Goal: Task Accomplishment & Management: Manage account settings

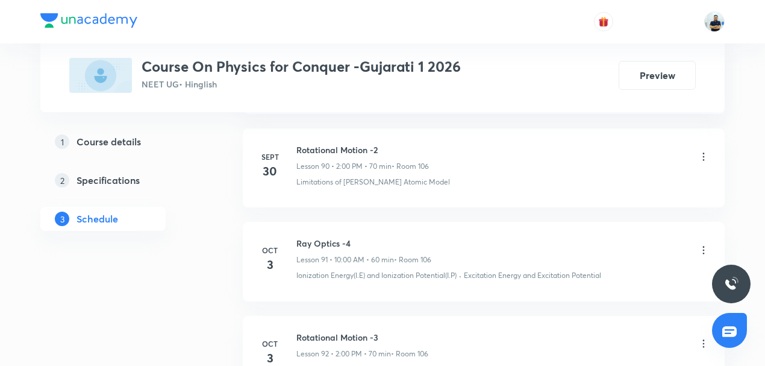
click at [323, 237] on h6 "Ray Optics -4" at bounding box center [364, 243] width 135 height 13
click at [324, 237] on h6 "Ray Optics -4" at bounding box center [364, 243] width 135 height 13
copy h6 "Ray Optics -4"
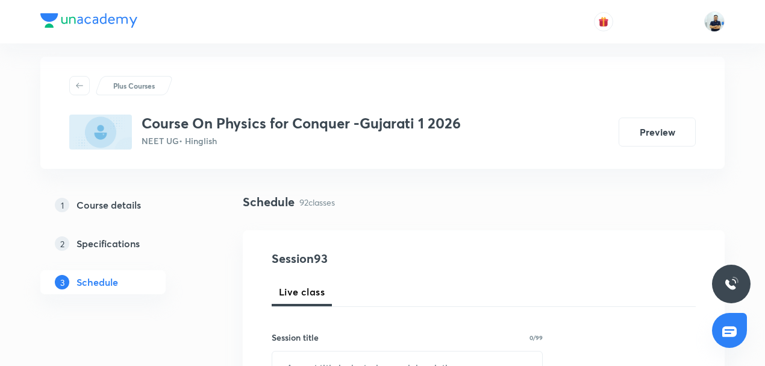
scroll to position [19, 0]
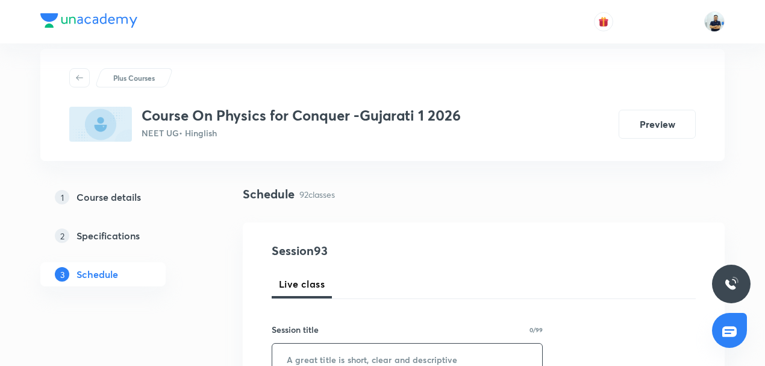
click at [322, 356] on input "text" at bounding box center [407, 359] width 270 height 31
paste input "Ray Optics -4"
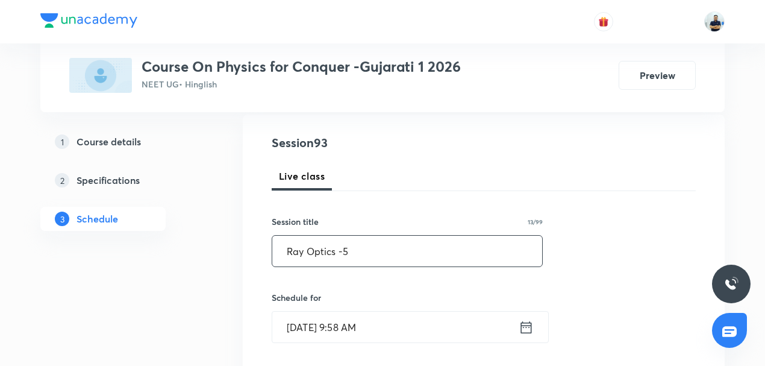
scroll to position [140, 0]
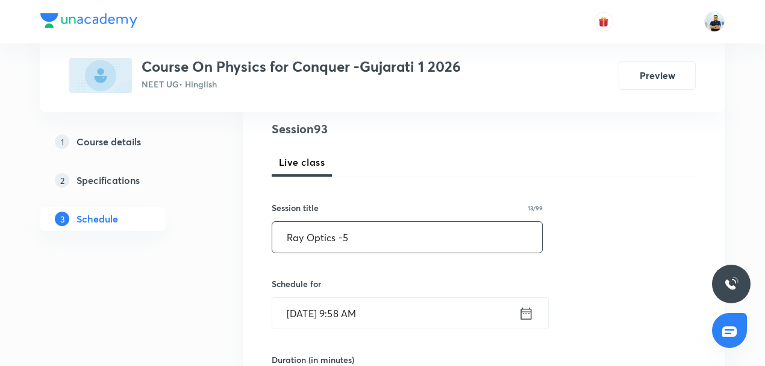
type input "Ray Optics -5"
click at [336, 316] on input "Oct 4, 2025, 9:58 AM" at bounding box center [395, 313] width 246 height 31
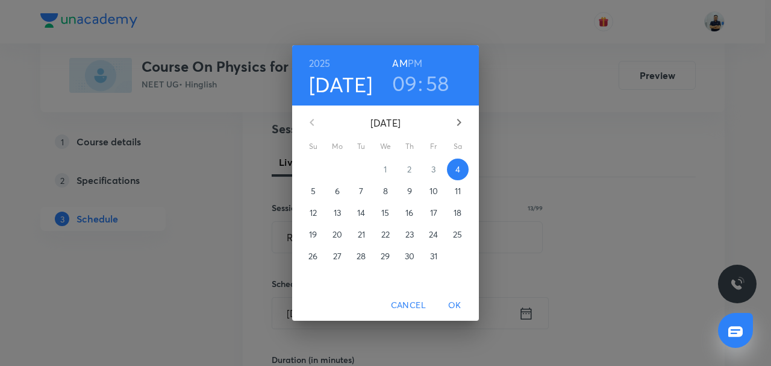
click at [406, 84] on h3 "09" at bounding box center [404, 83] width 25 height 25
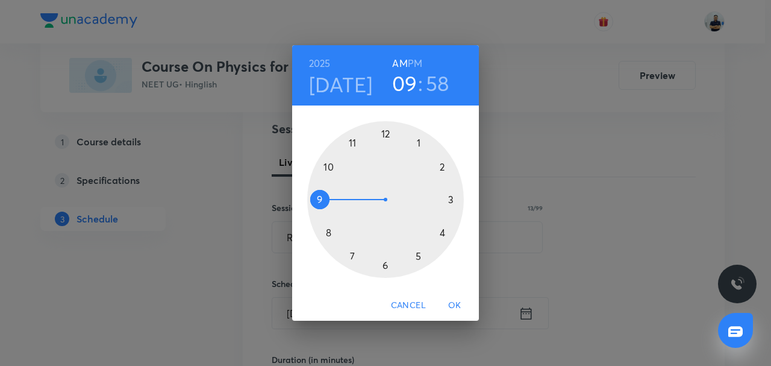
click at [330, 168] on div at bounding box center [385, 199] width 157 height 157
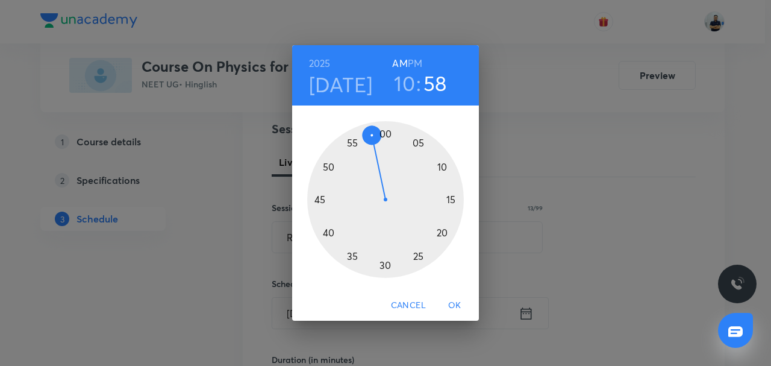
click at [386, 133] on div at bounding box center [385, 199] width 157 height 157
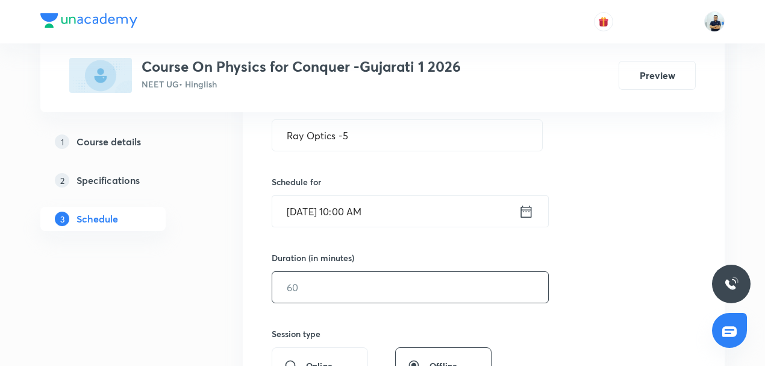
scroll to position [243, 0]
click at [319, 287] on input "text" at bounding box center [410, 286] width 276 height 31
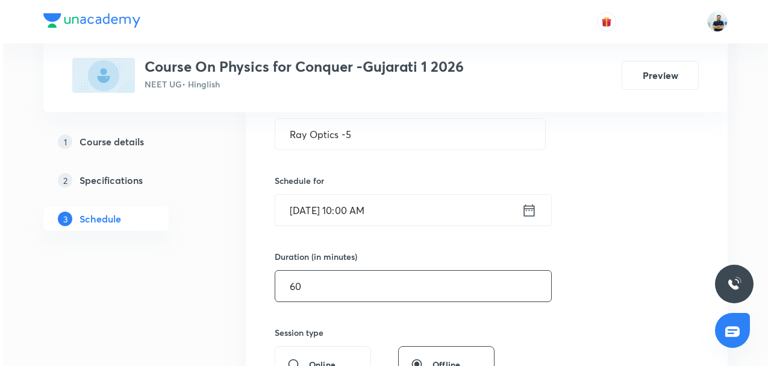
scroll to position [525, 0]
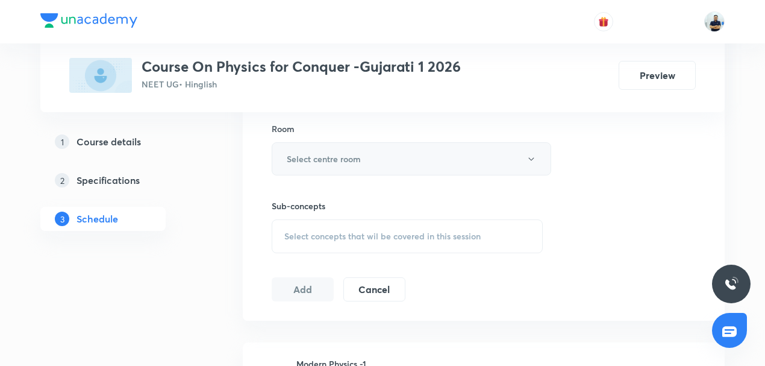
type input "60"
click at [343, 163] on button "Select centre room" at bounding box center [412, 158] width 280 height 33
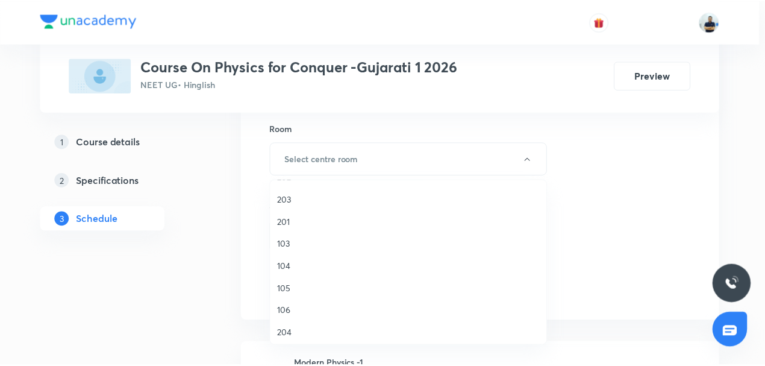
scroll to position [75, 0]
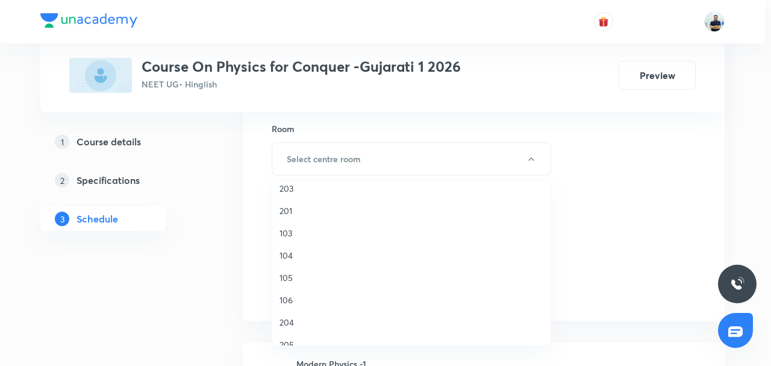
click at [286, 304] on span "106" at bounding box center [412, 299] width 264 height 13
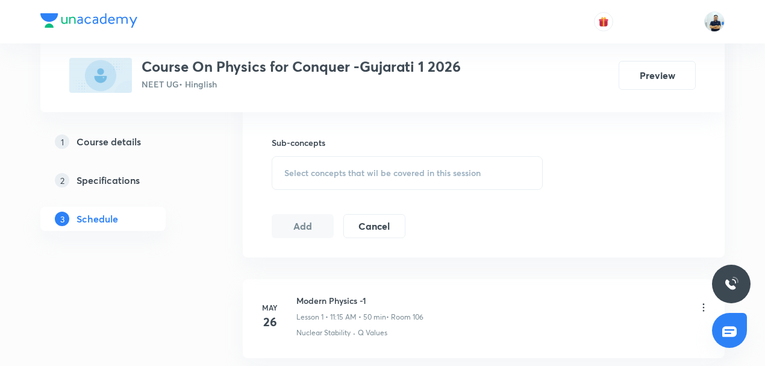
scroll to position [591, 0]
click at [374, 157] on div "Select concepts that wil be covered in this session" at bounding box center [407, 171] width 271 height 34
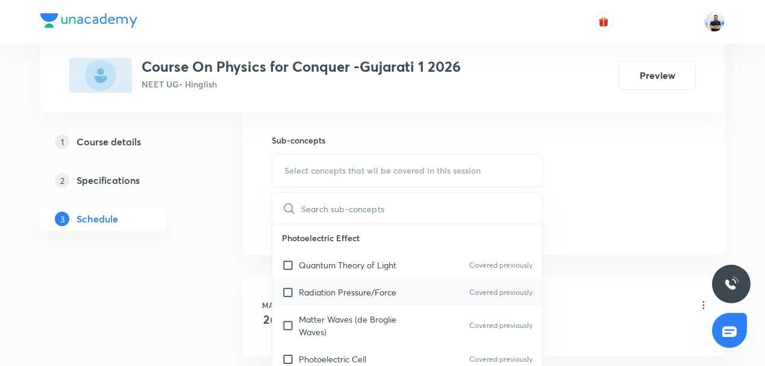
click at [310, 283] on div "Radiation Pressure/Force Covered previously" at bounding box center [407, 291] width 270 height 27
checkbox input "true"
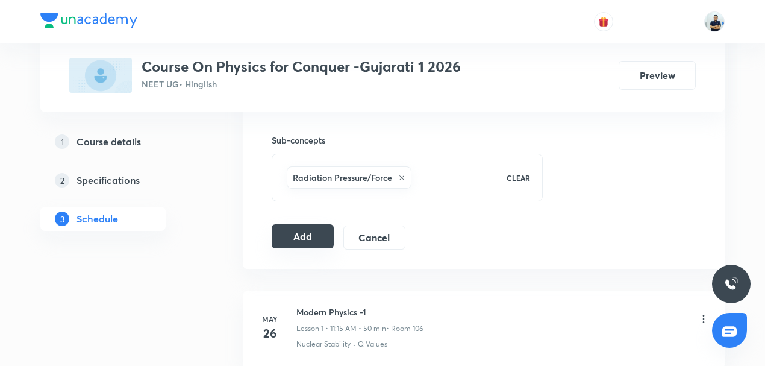
click at [306, 237] on button "Add" at bounding box center [303, 236] width 62 height 24
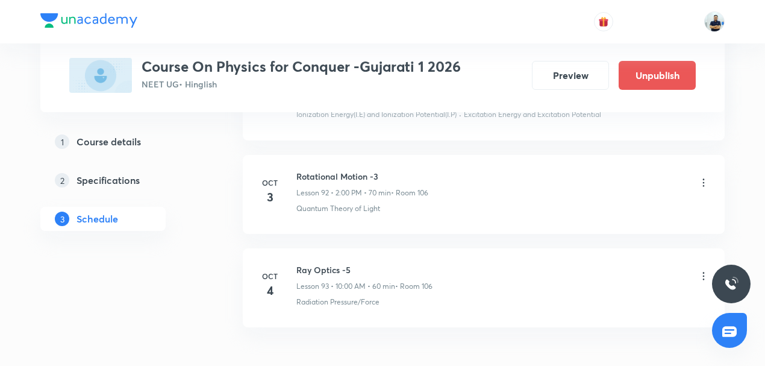
scroll to position [8667, 0]
click at [334, 171] on h6 "Rotational Motion -3" at bounding box center [363, 177] width 132 height 13
copy h6 "Rotational Motion -3"
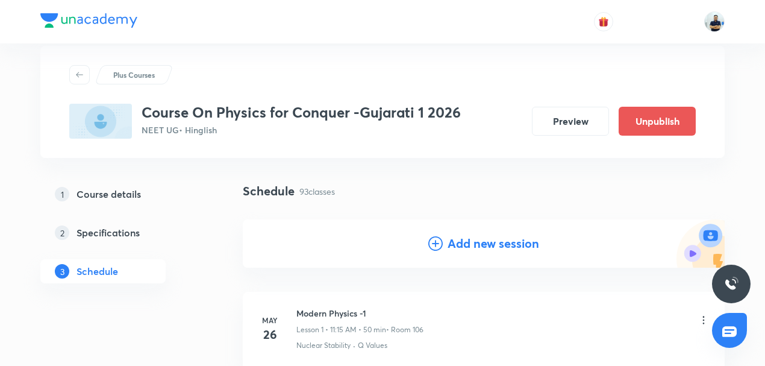
scroll to position [0, 0]
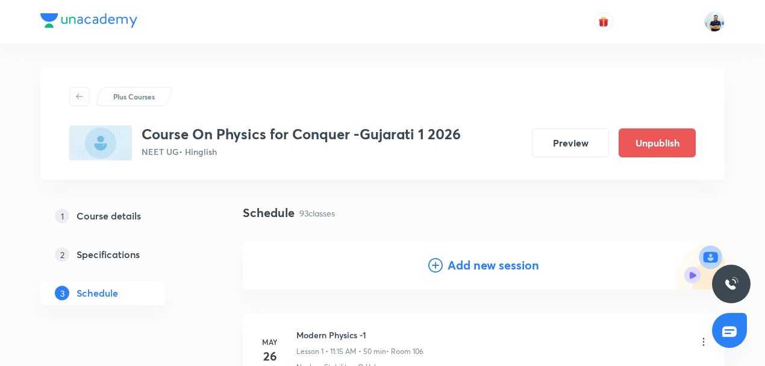
click at [482, 269] on h4 "Add new session" at bounding box center [494, 265] width 92 height 18
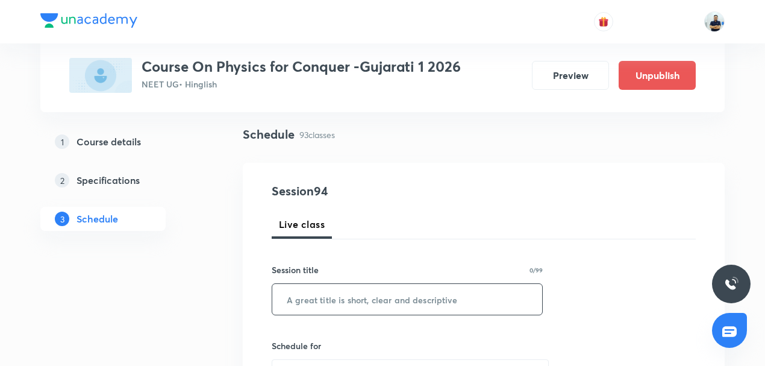
scroll to position [84, 0]
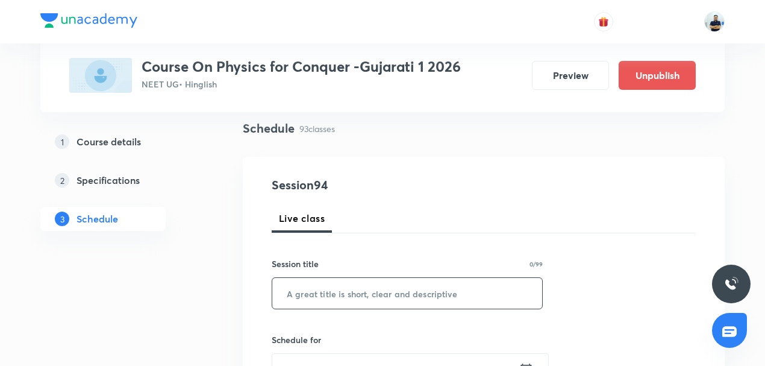
click at [382, 300] on input "text" at bounding box center [407, 293] width 270 height 31
paste input "Rotational Motion -3"
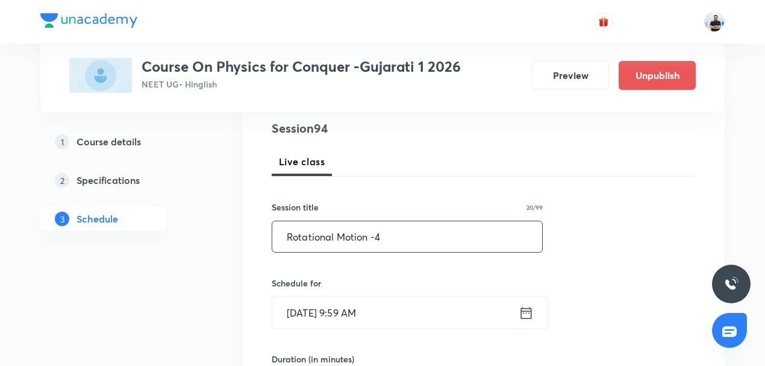
scroll to position [169, 0]
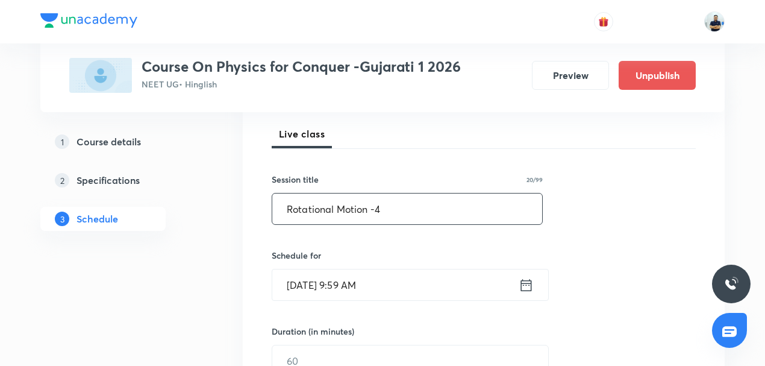
type input "Rotational Motion -4"
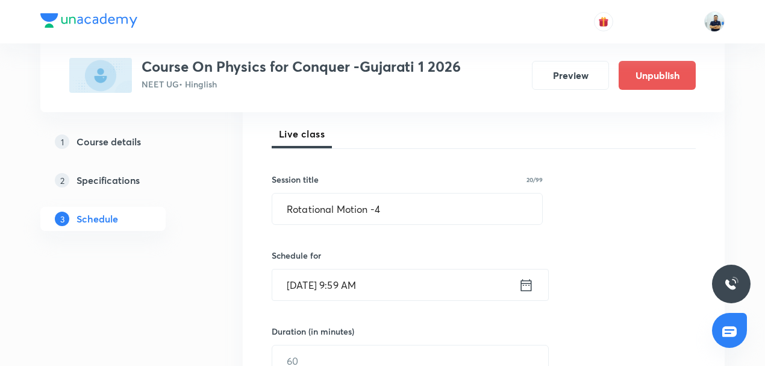
click at [366, 290] on input "Oct 4, 2025, 9:59 AM" at bounding box center [395, 284] width 246 height 31
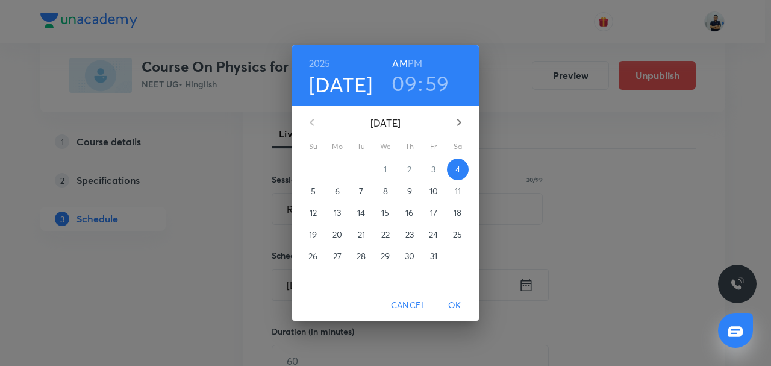
click at [404, 87] on h3 "09" at bounding box center [404, 83] width 25 height 25
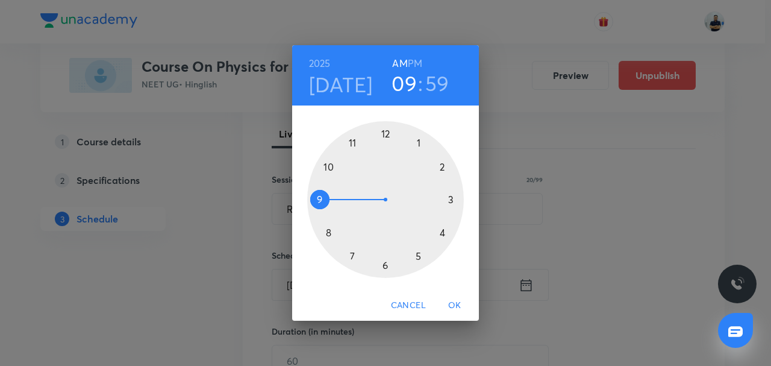
click at [347, 130] on div at bounding box center [385, 199] width 157 height 157
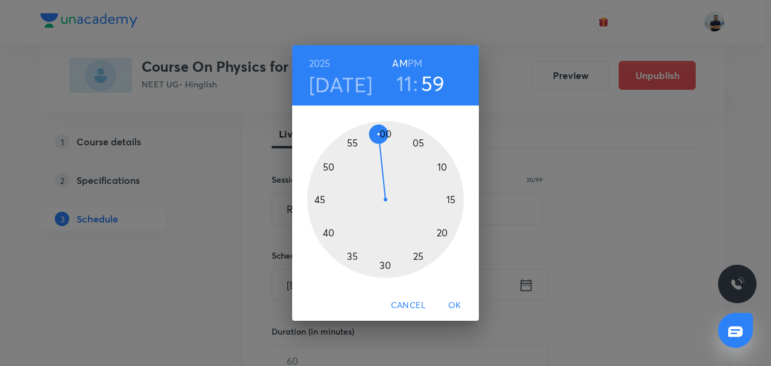
click at [454, 203] on div at bounding box center [385, 199] width 157 height 157
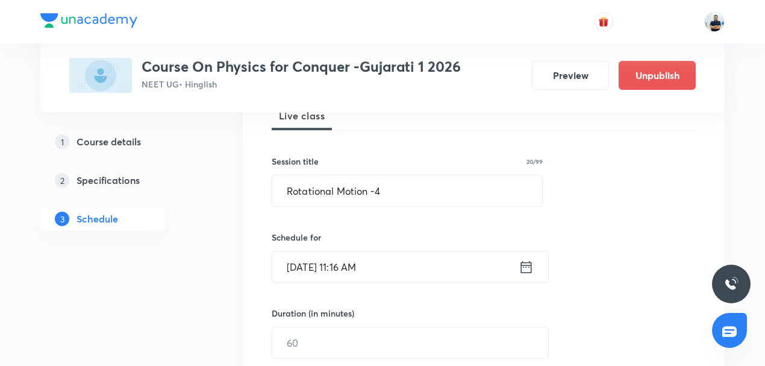
scroll to position [187, 0]
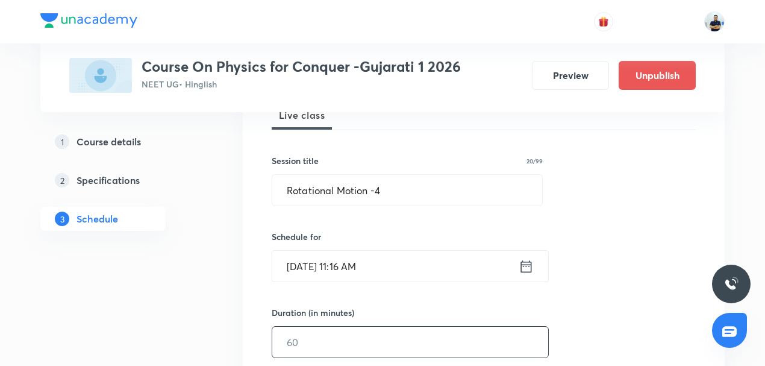
click at [325, 342] on input "text" at bounding box center [410, 342] width 276 height 31
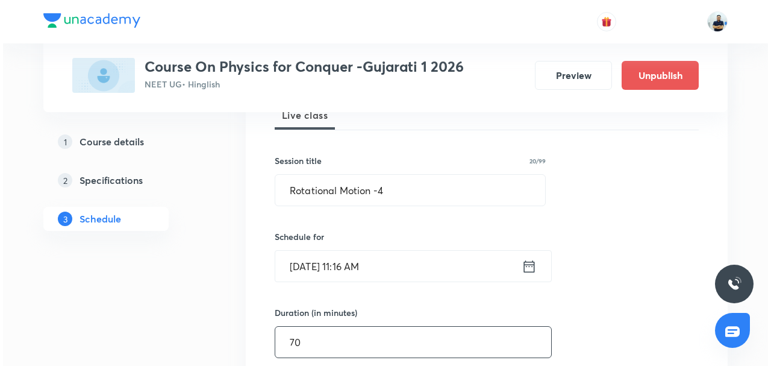
scroll to position [469, 0]
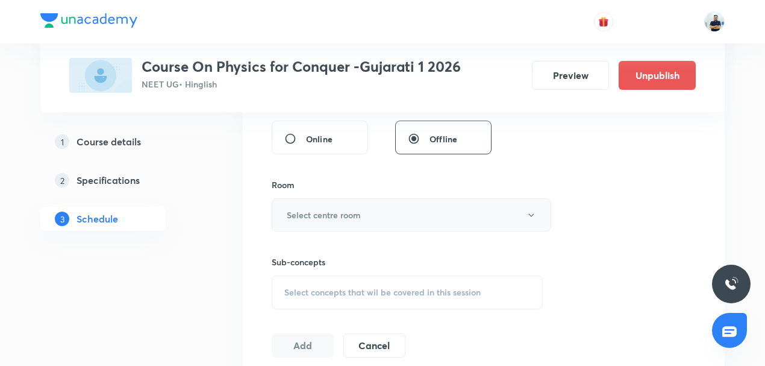
type input "70"
click at [340, 217] on h6 "Select centre room" at bounding box center [324, 215] width 74 height 13
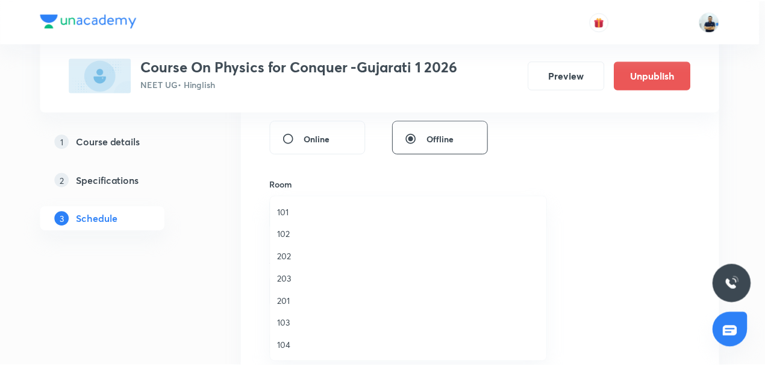
scroll to position [187, 0]
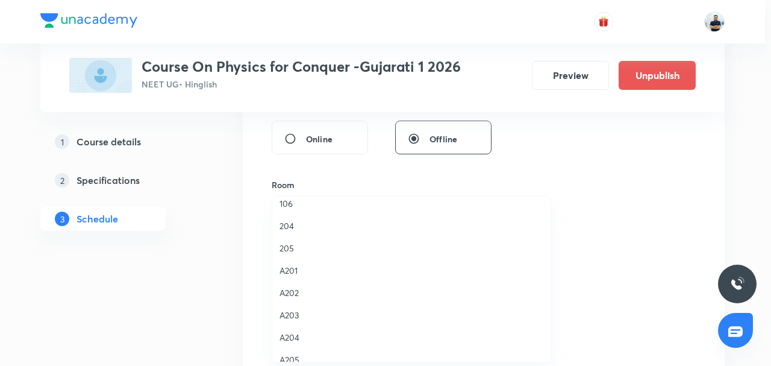
click at [297, 207] on span "106" at bounding box center [412, 203] width 264 height 13
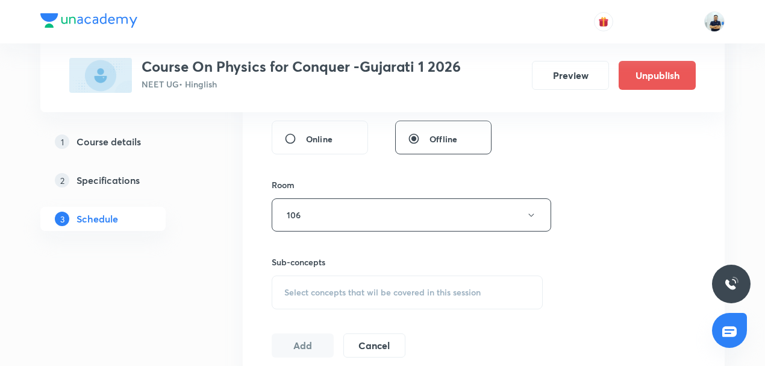
click at [378, 287] on span "Select concepts that wil be covered in this session" at bounding box center [382, 292] width 196 height 10
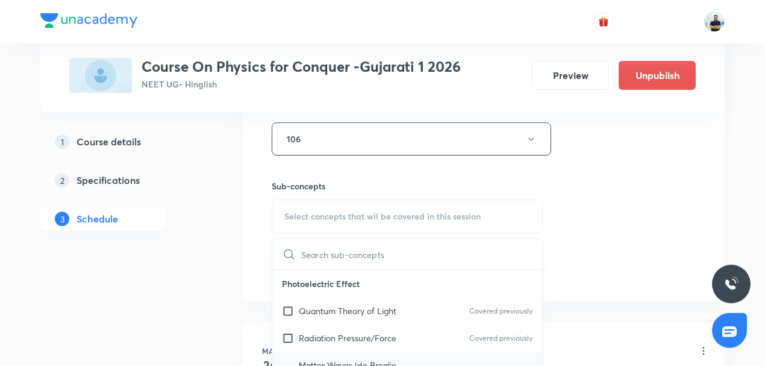
scroll to position [628, 0]
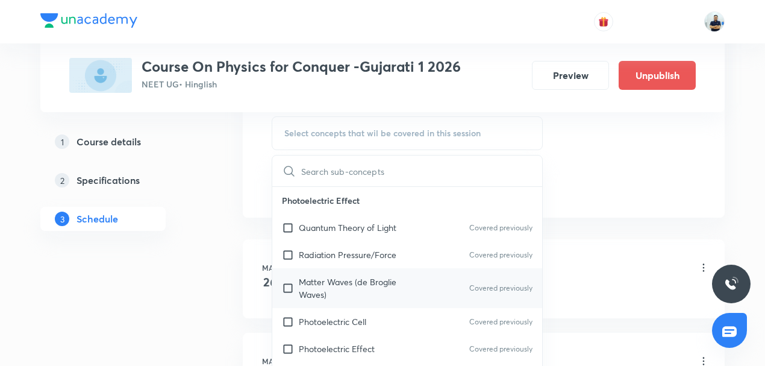
click at [338, 281] on p "Matter Waves (de Broglie Waves)" at bounding box center [360, 287] width 122 height 25
checkbox input "true"
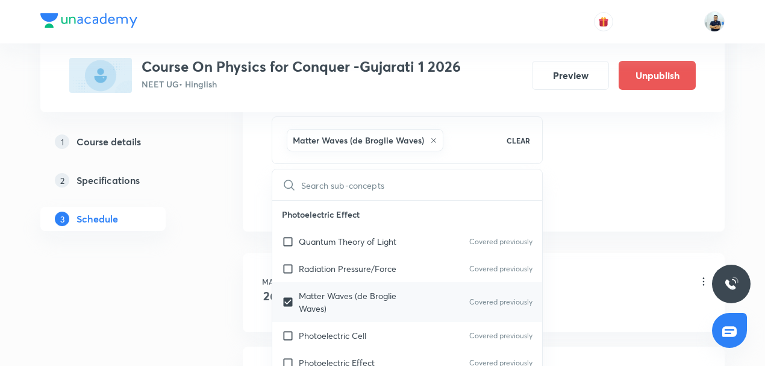
click at [545, 264] on li "May 26 Modern Physics -1 Lesson 1 • 11:15 AM • 50 min • Room 106 Nuclear Stabil…" at bounding box center [484, 292] width 482 height 79
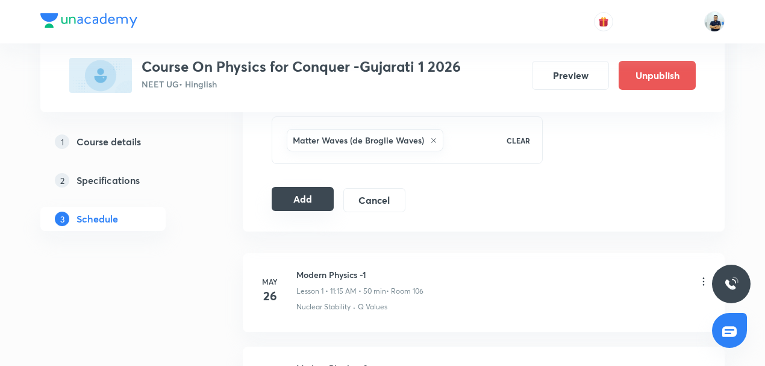
click at [298, 202] on button "Add" at bounding box center [303, 199] width 62 height 24
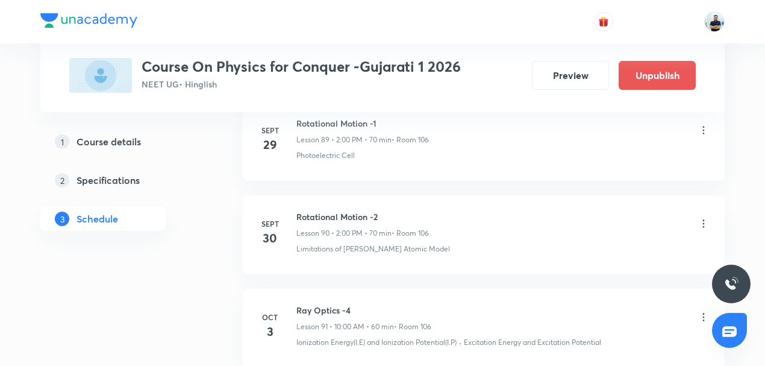
scroll to position [8704, 0]
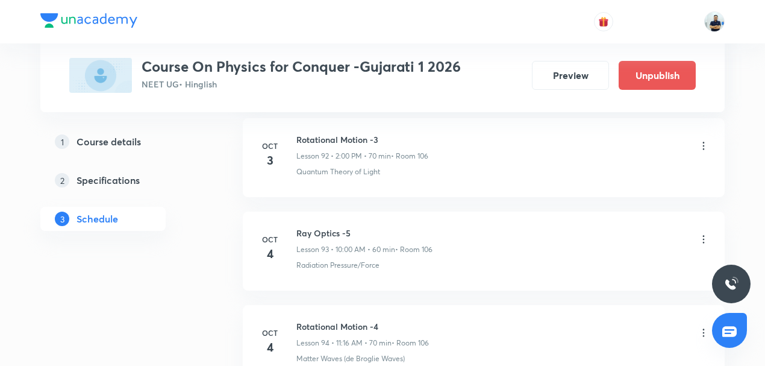
click at [703, 329] on icon at bounding box center [704, 333] width 2 height 8
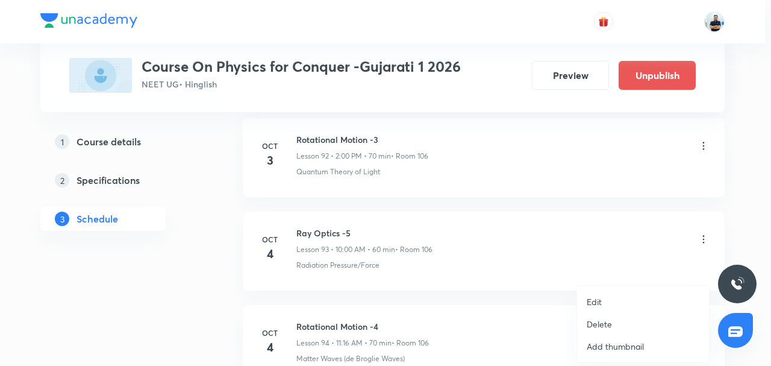
click at [609, 304] on li "Edit" at bounding box center [643, 301] width 132 height 22
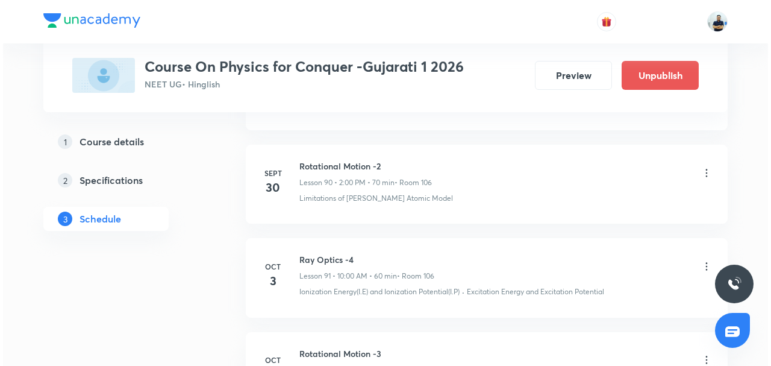
scroll to position [8986, 0]
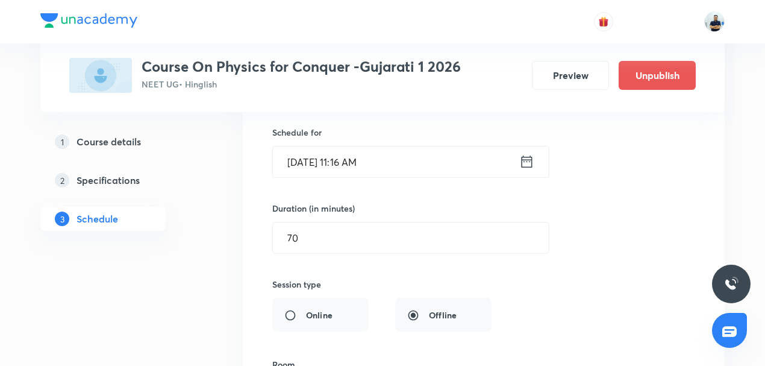
click at [389, 146] on input "Oct 4, 2025, 11:16 AM" at bounding box center [396, 161] width 246 height 31
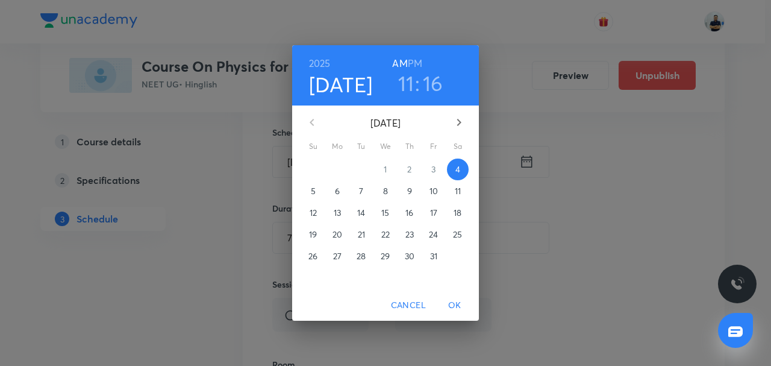
click at [415, 61] on h6 "PM" at bounding box center [415, 63] width 14 height 17
click at [404, 93] on h3 "11" at bounding box center [406, 83] width 16 height 25
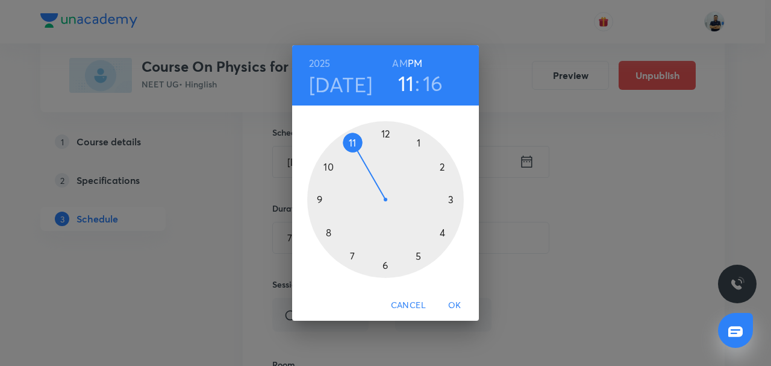
click at [440, 165] on div at bounding box center [385, 199] width 157 height 157
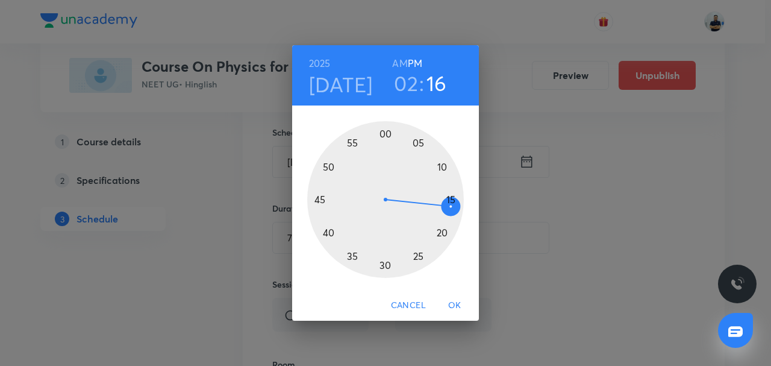
click at [385, 133] on div at bounding box center [385, 199] width 157 height 157
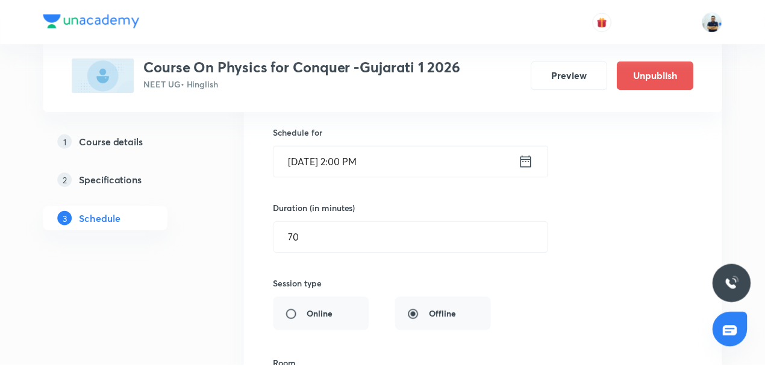
scroll to position [9258, 0]
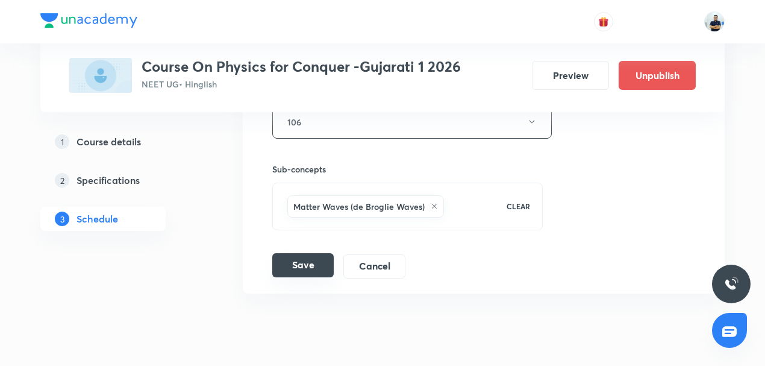
click at [306, 253] on button "Save" at bounding box center [302, 265] width 61 height 24
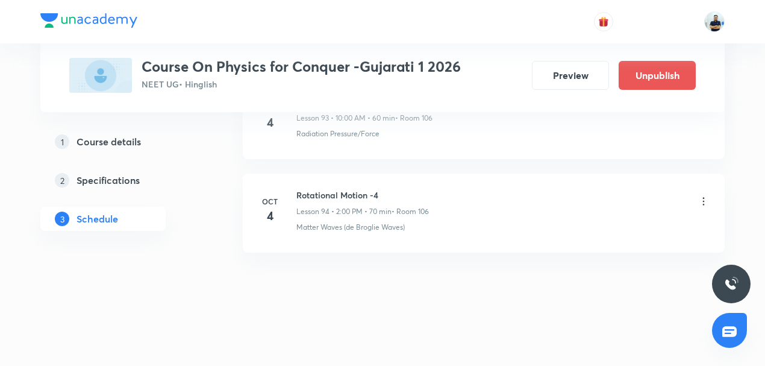
scroll to position [8798, 0]
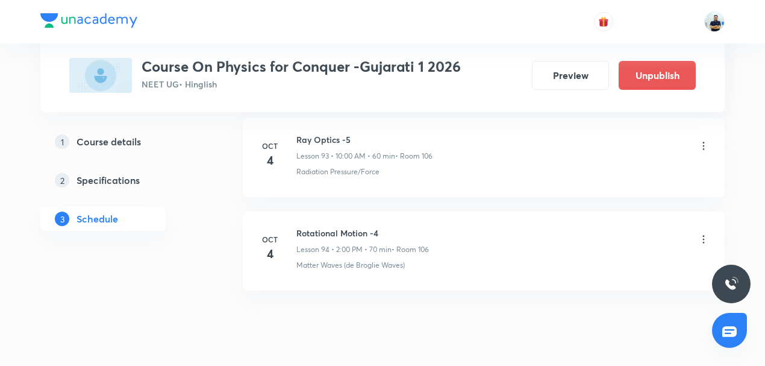
click at [584, 143] on li "Oct 4 Ray Optics -5 Lesson 93 • 10:00 AM • 60 min • Room 106 Radiation Pressure…" at bounding box center [484, 157] width 482 height 79
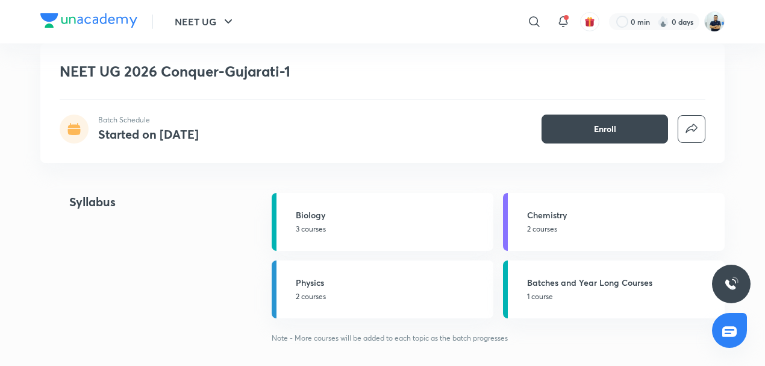
scroll to position [815, 0]
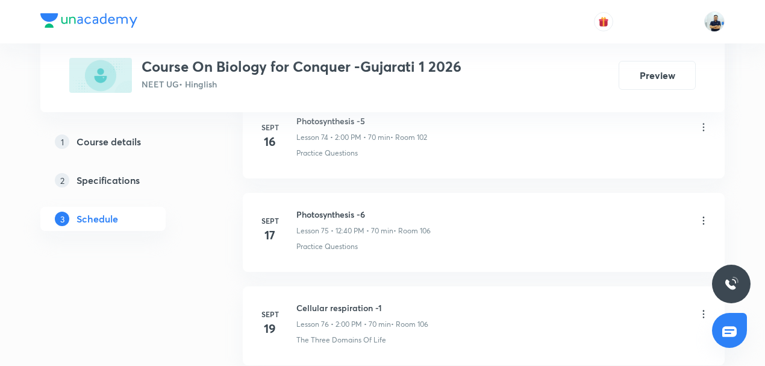
scroll to position [8138, 0]
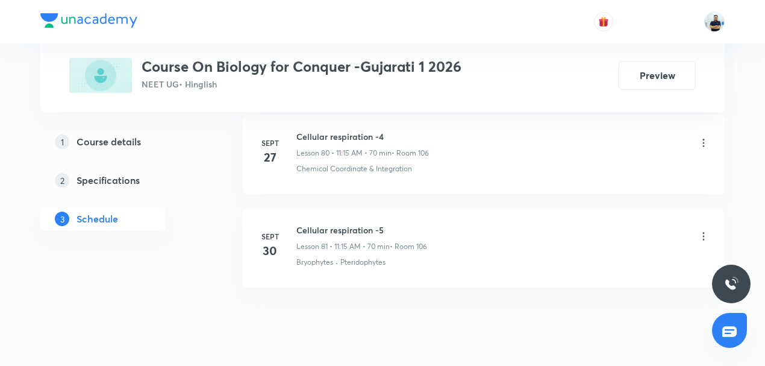
click at [336, 224] on h6 "Cellular respiration -5" at bounding box center [362, 230] width 131 height 13
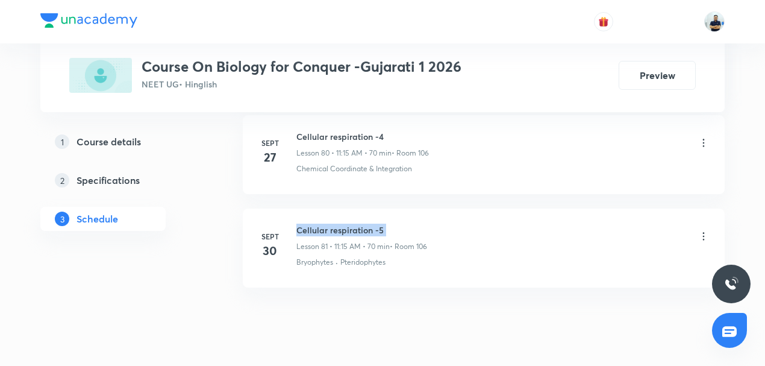
copy h6 "Cellular respiration -5"
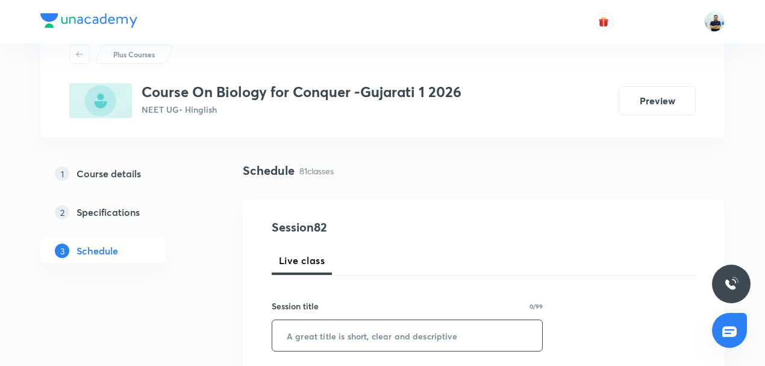
scroll to position [47, 0]
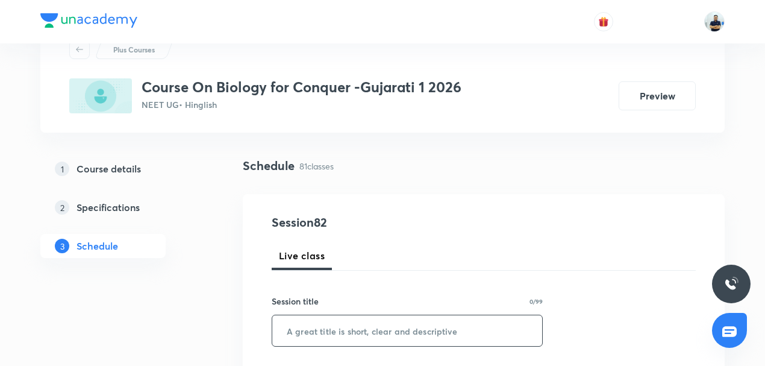
click at [330, 334] on input "text" at bounding box center [407, 330] width 270 height 31
paste input "Cellular respiration -5"
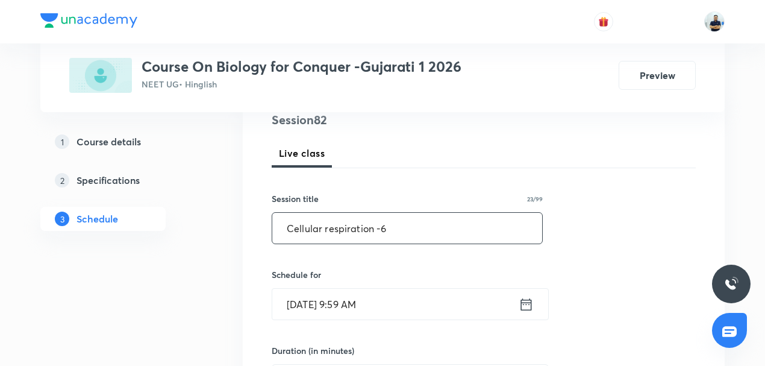
scroll to position [149, 0]
type input "Cellular respiration -6"
click at [350, 313] on input "Oct 4, 2025, 9:59 AM" at bounding box center [395, 304] width 246 height 31
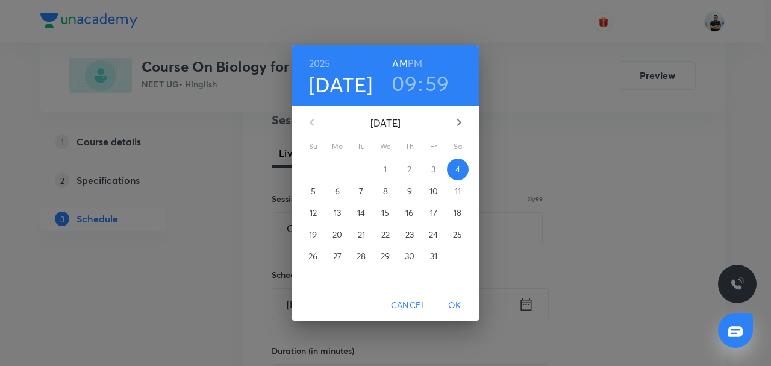
click at [407, 82] on h3 "09" at bounding box center [404, 83] width 25 height 25
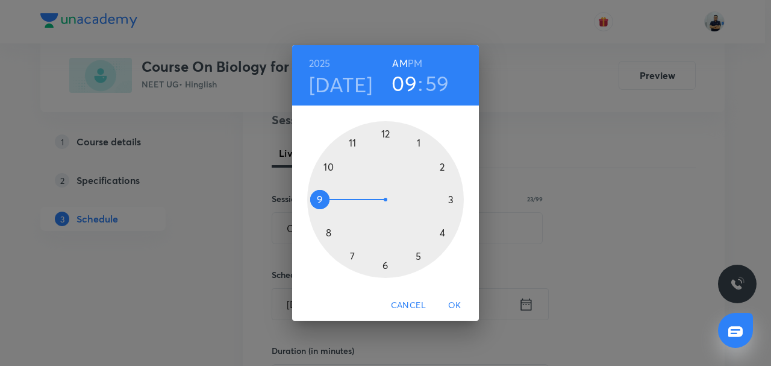
click at [356, 143] on div at bounding box center [385, 199] width 157 height 157
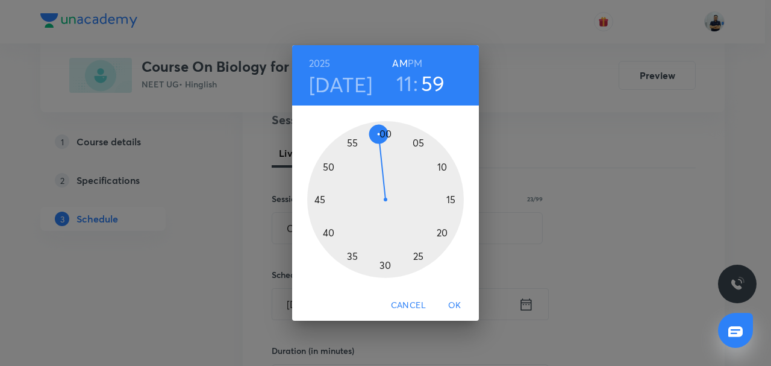
click at [445, 201] on div at bounding box center [385, 199] width 157 height 157
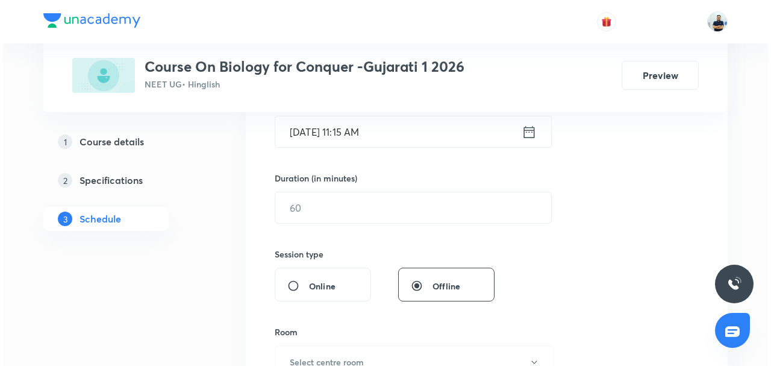
scroll to position [337, 0]
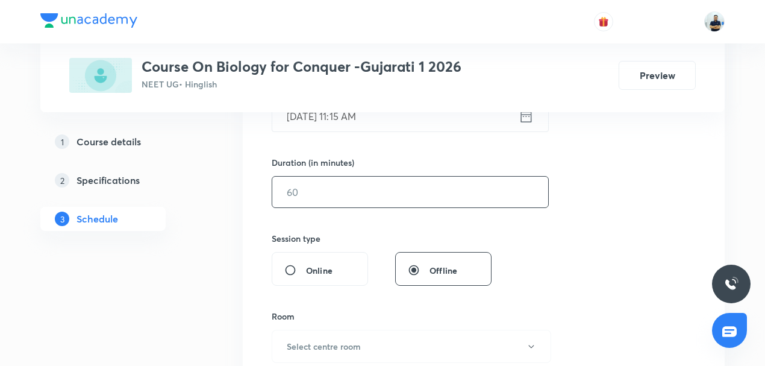
click at [328, 195] on input "text" at bounding box center [410, 192] width 276 height 31
type input "70"
click at [339, 344] on h6 "Select centre room" at bounding box center [324, 346] width 74 height 13
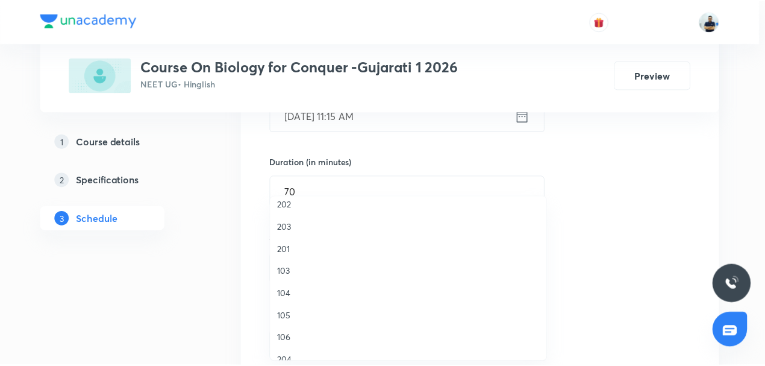
scroll to position [75, 0]
click at [299, 319] on span "106" at bounding box center [412, 316] width 264 height 13
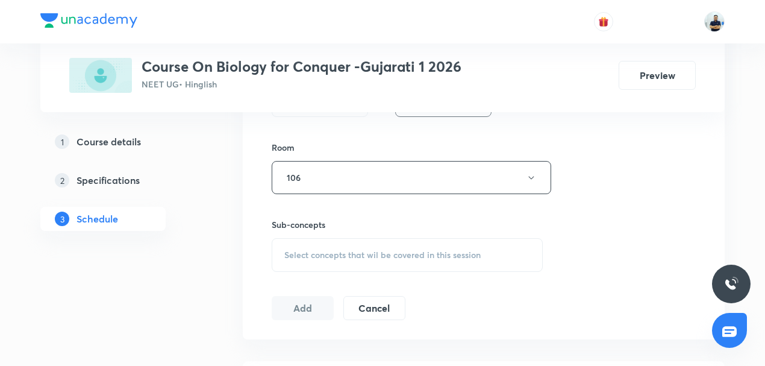
click at [375, 245] on div "Select concepts that wil be covered in this session" at bounding box center [407, 255] width 271 height 34
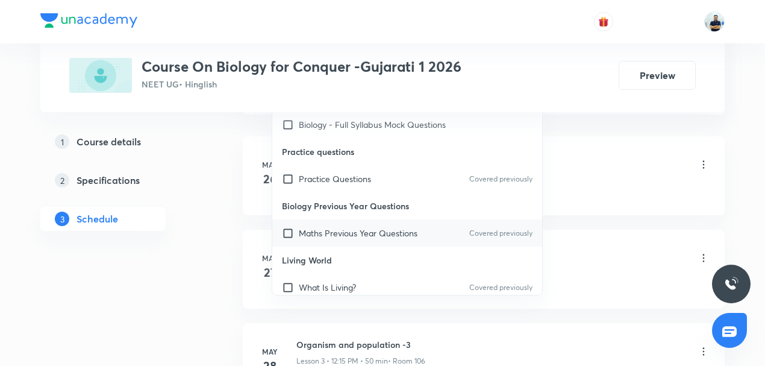
scroll to position [281, 0]
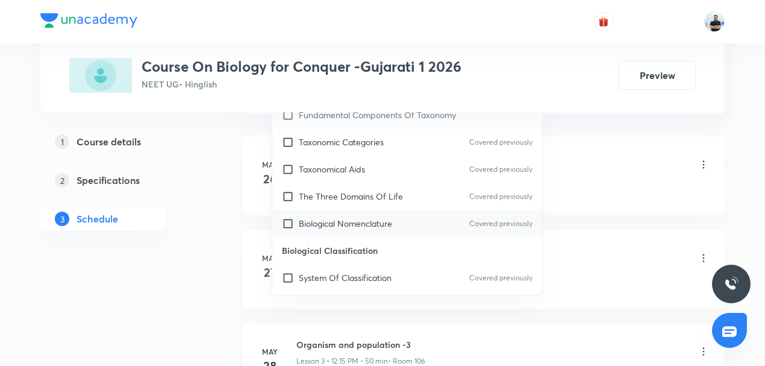
click at [326, 225] on p "Biological Nomenclature" at bounding box center [345, 223] width 93 height 13
checkbox input "true"
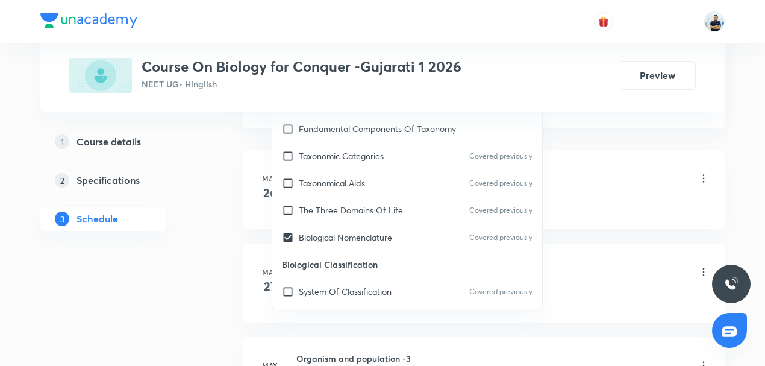
drag, startPoint x: 326, startPoint y: 225, endPoint x: 544, endPoint y: 198, distance: 219.8
click at [567, 198] on div "Animal Kingdom · Animal Diversity" at bounding box center [503, 203] width 413 height 11
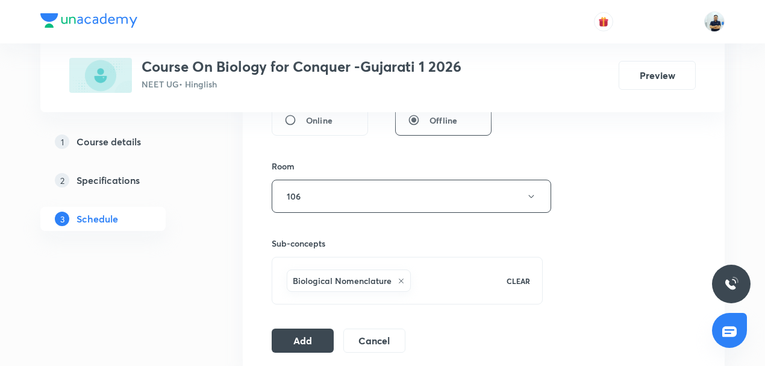
scroll to position [497, 0]
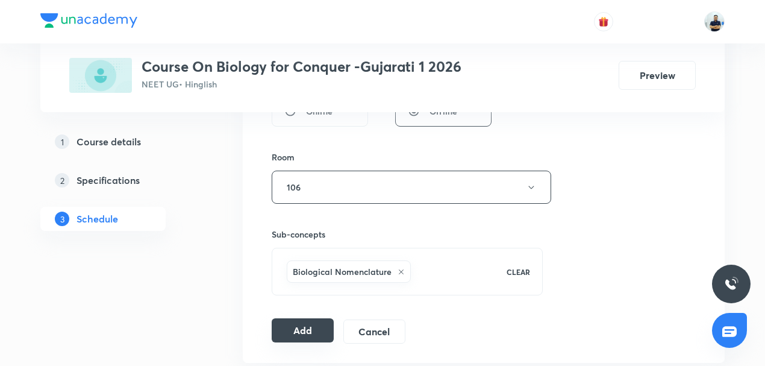
click at [297, 329] on button "Add" at bounding box center [303, 330] width 62 height 24
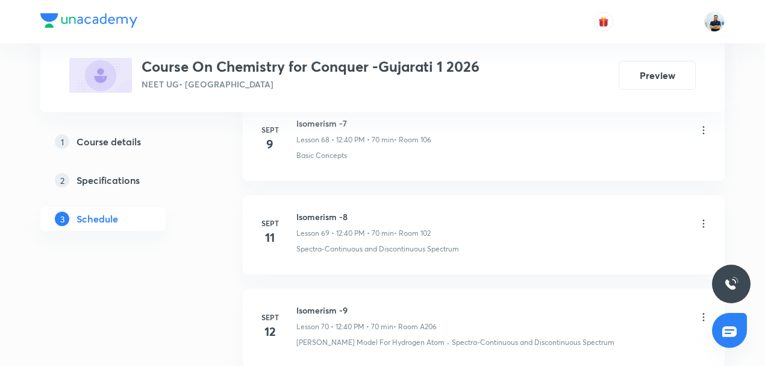
scroll to position [8232, 0]
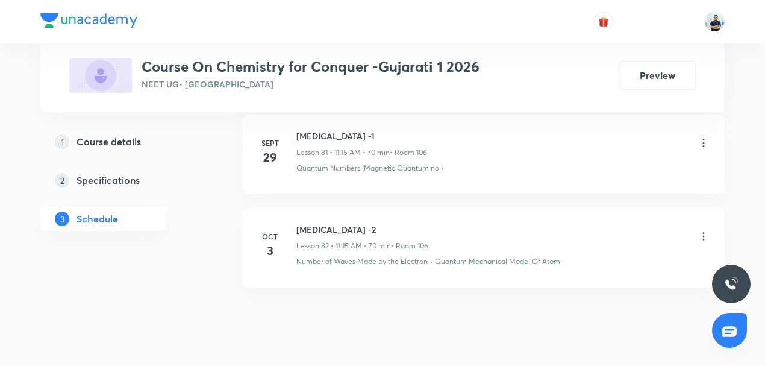
click at [327, 223] on h6 "[MEDICAL_DATA] -2" at bounding box center [363, 229] width 132 height 13
copy h6 "[MEDICAL_DATA] -2"
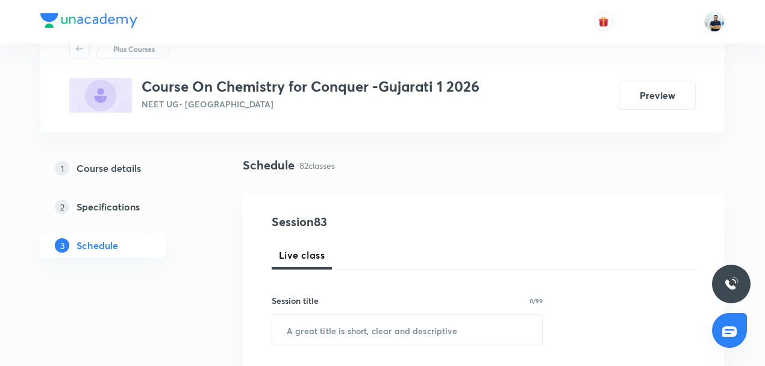
scroll to position [196, 0]
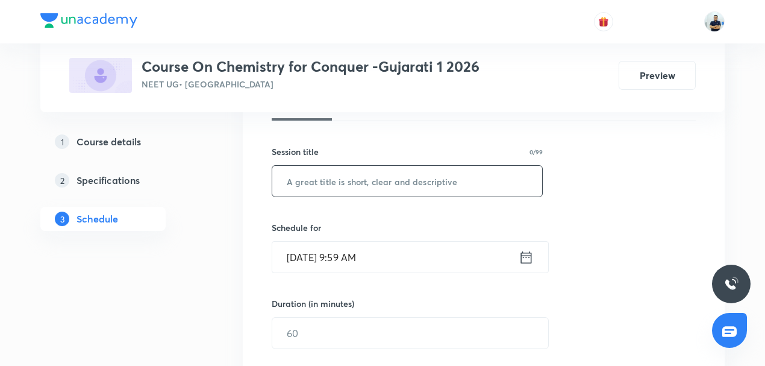
click at [337, 186] on input "text" at bounding box center [407, 181] width 270 height 31
paste input "Hydrocarbons -2"
type input "[MEDICAL_DATA] -3"
click at [351, 257] on input "Oct 4, 2025, 9:59 AM" at bounding box center [395, 257] width 246 height 31
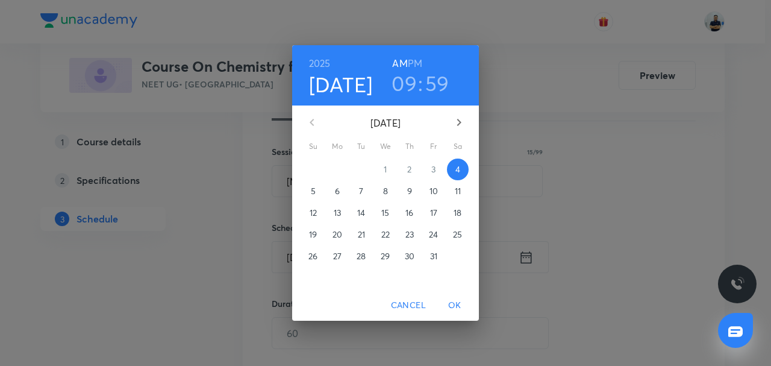
click at [412, 57] on h6 "PM" at bounding box center [415, 63] width 14 height 17
click at [406, 90] on h3 "09" at bounding box center [404, 83] width 25 height 25
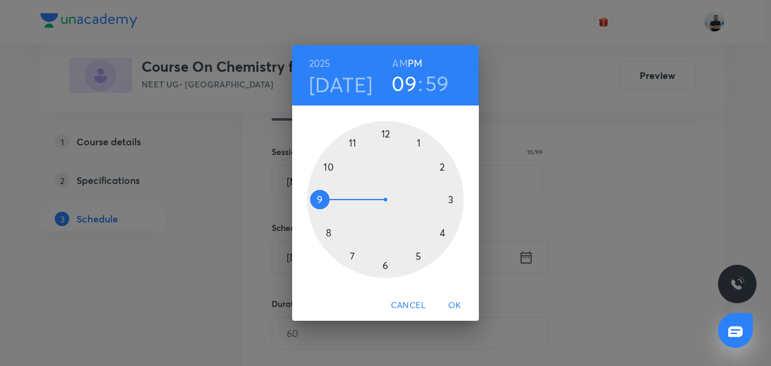
click at [388, 131] on div at bounding box center [385, 199] width 157 height 157
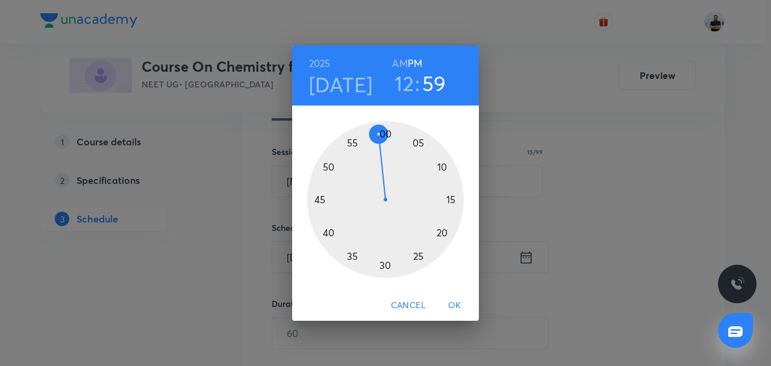
click at [328, 236] on div at bounding box center [385, 199] width 157 height 157
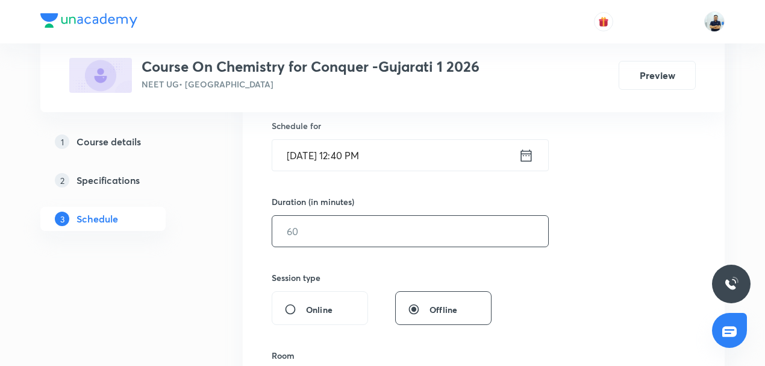
scroll to position [300, 0]
click at [311, 237] on input "text" at bounding box center [410, 229] width 276 height 31
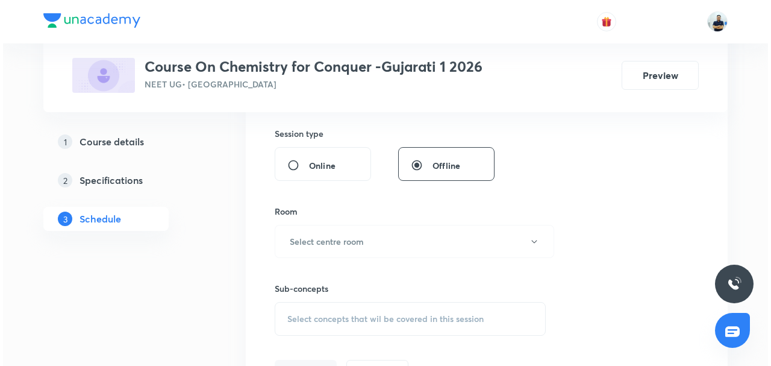
scroll to position [525, 0]
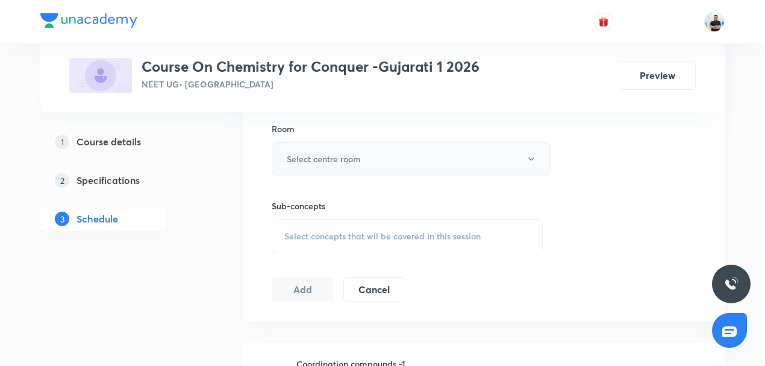
type input "70"
click at [341, 156] on h6 "Select centre room" at bounding box center [324, 158] width 74 height 13
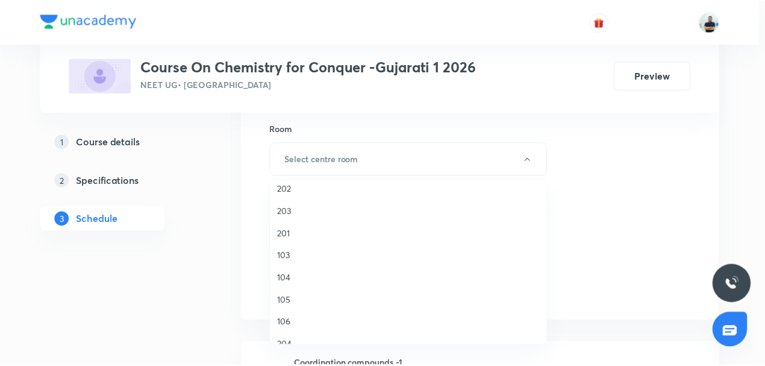
scroll to position [56, 0]
click at [298, 312] on span "106" at bounding box center [412, 318] width 264 height 13
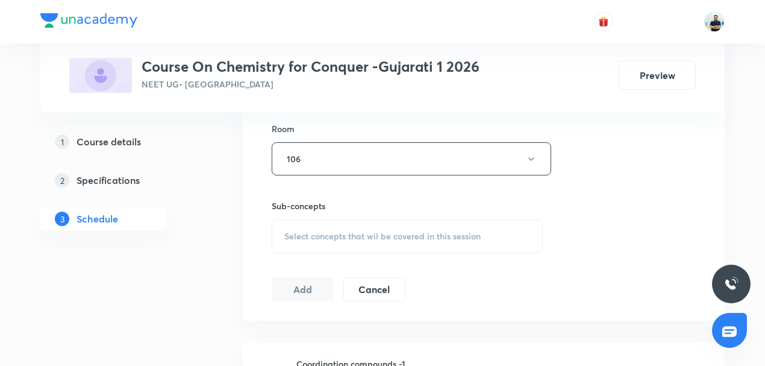
click at [368, 231] on span "Select concepts that wil be covered in this session" at bounding box center [382, 236] width 196 height 10
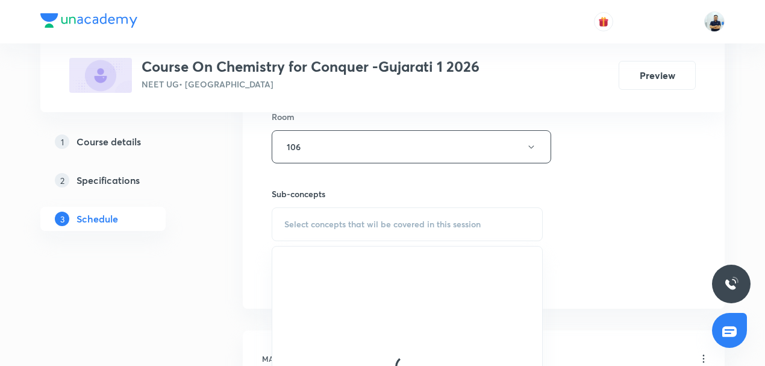
scroll to position [553, 0]
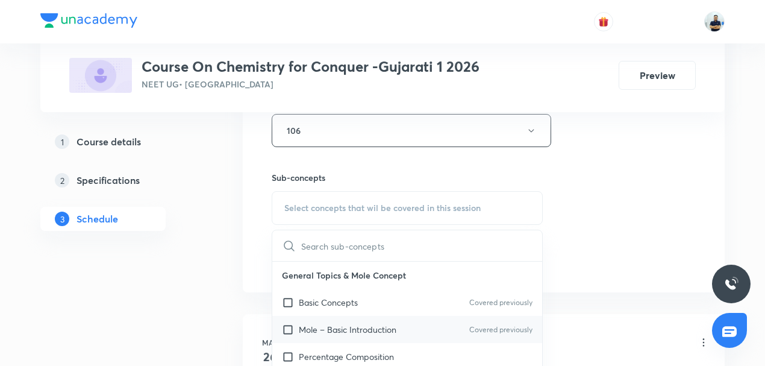
click at [330, 323] on p "Mole – Basic Introduction" at bounding box center [348, 329] width 98 height 13
checkbox input "true"
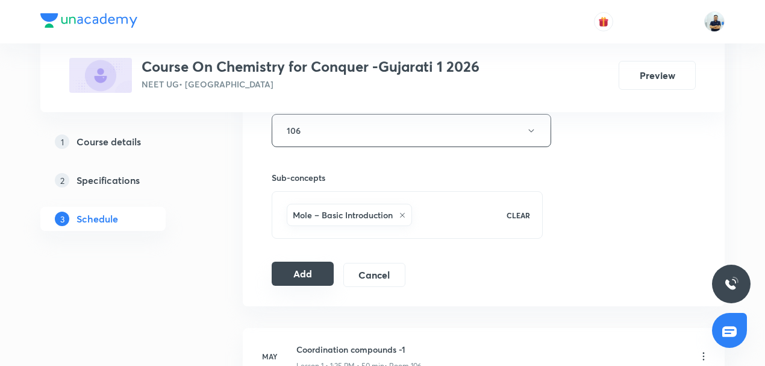
click at [315, 269] on button "Add" at bounding box center [303, 274] width 62 height 24
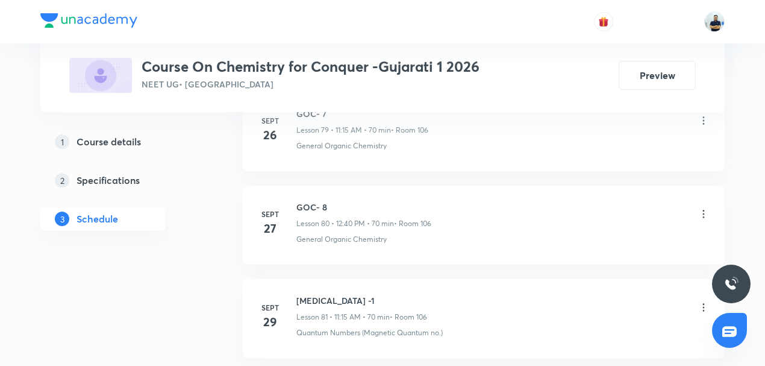
scroll to position [7680, 0]
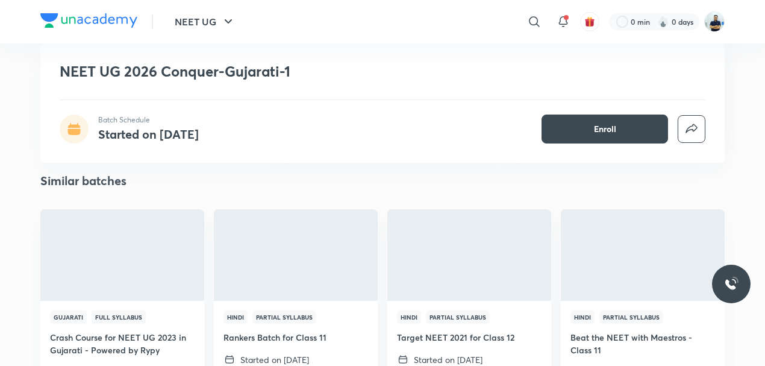
scroll to position [1241, 0]
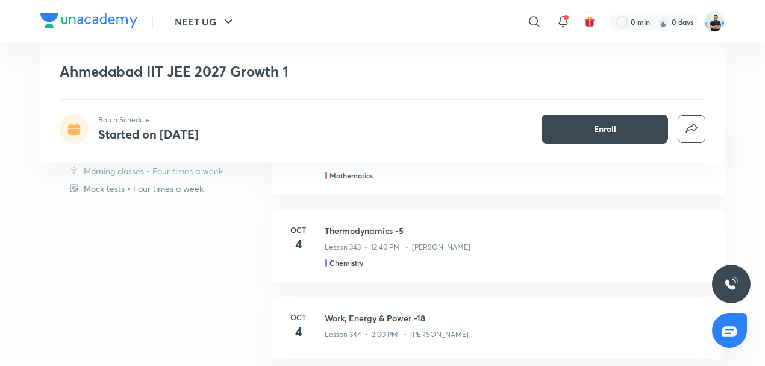
scroll to position [347, 0]
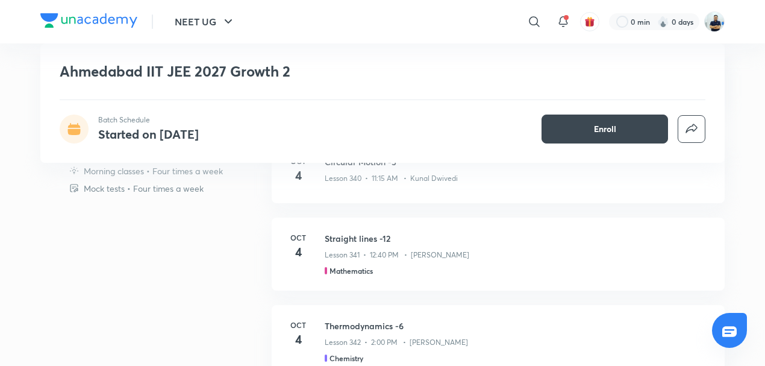
scroll to position [328, 0]
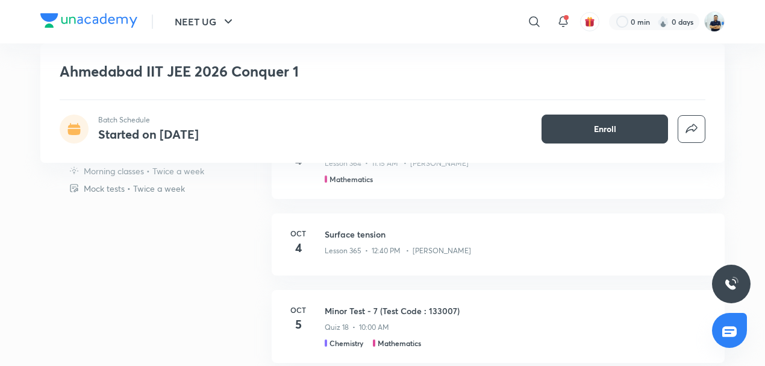
scroll to position [431, 0]
